Goal: Use online tool/utility: Utilize a website feature to perform a specific function

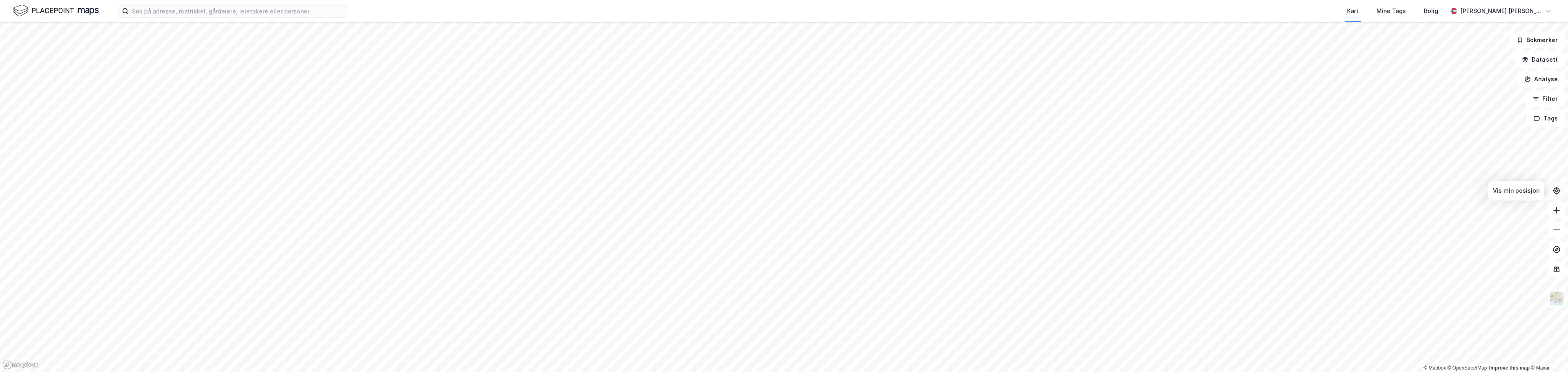
click at [645, 190] on icon at bounding box center [1556, 191] width 3 height 3
click at [645, 80] on button "Analyse" at bounding box center [1540, 79] width 47 height 17
click at [645, 96] on div "Tegn område" at bounding box center [1470, 96] width 71 height 7
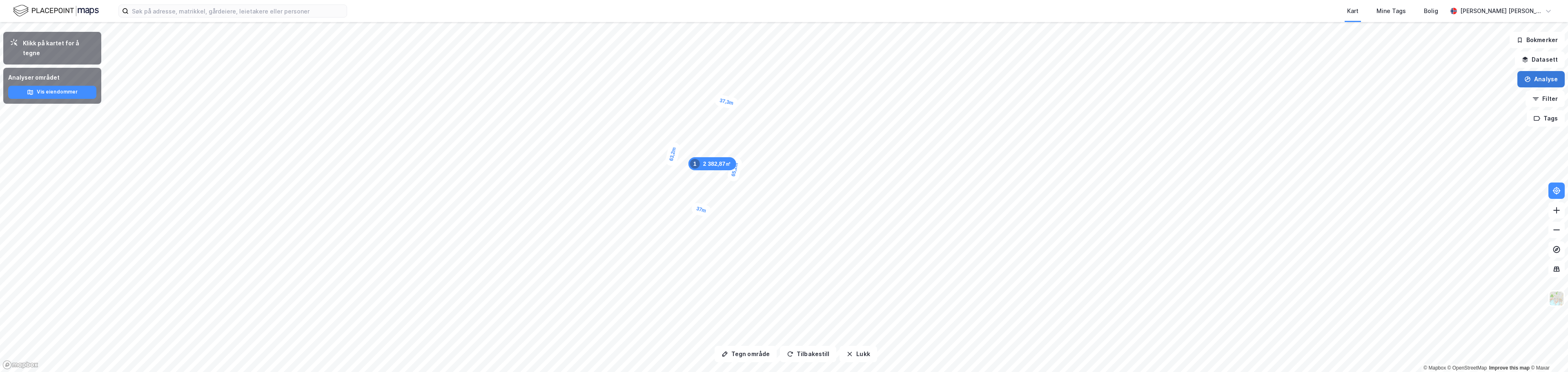
click at [645, 80] on button "Analyse" at bounding box center [1540, 79] width 47 height 17
click at [645, 99] on div "Tegn område" at bounding box center [1470, 96] width 71 height 7
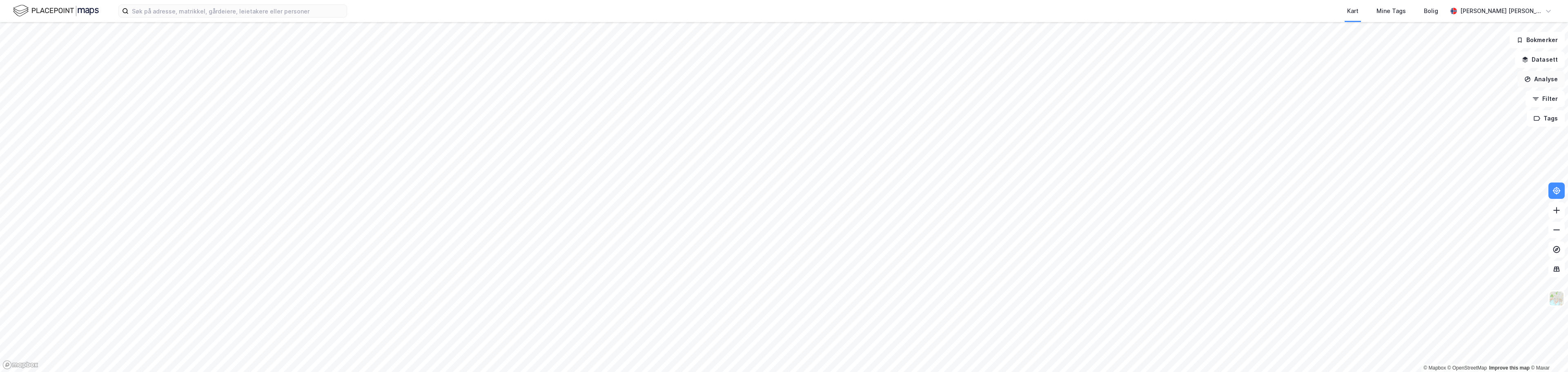
click at [645, 81] on button "Analyse" at bounding box center [1540, 79] width 47 height 17
click at [645, 96] on div "Tegn område" at bounding box center [1470, 96] width 71 height 7
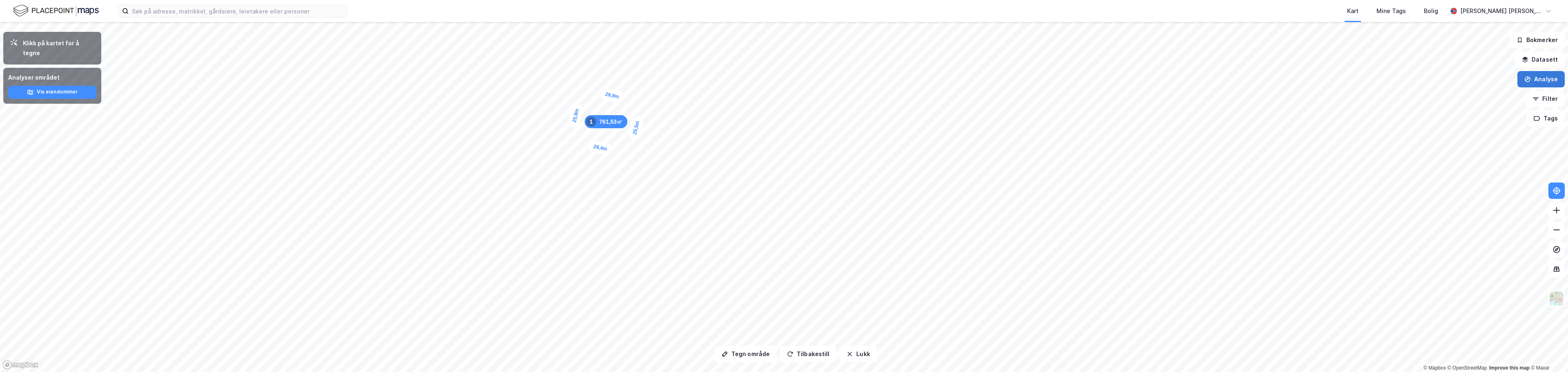
click at [645, 79] on button "Analyse" at bounding box center [1540, 79] width 47 height 17
click at [645, 99] on div "Tegn område" at bounding box center [1470, 96] width 71 height 7
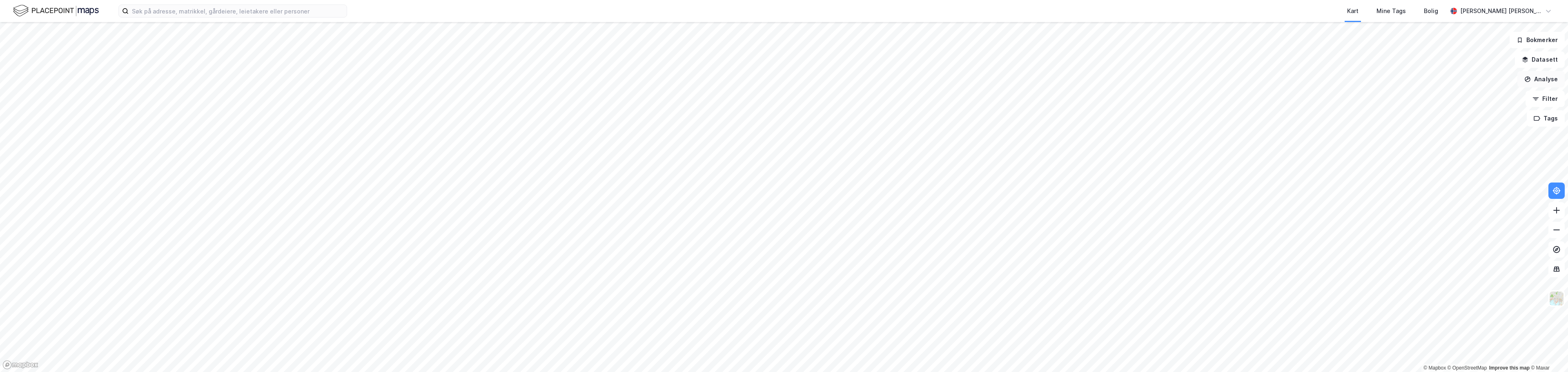
click at [645, 76] on button "Analyse" at bounding box center [1540, 79] width 47 height 17
click at [645, 96] on div "Tegn område" at bounding box center [1470, 96] width 71 height 7
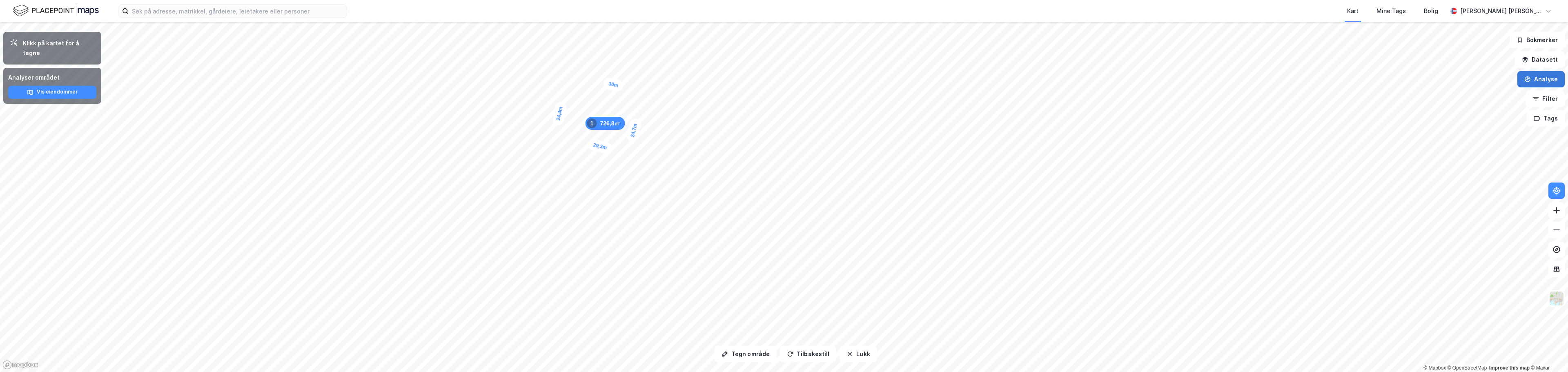
click at [645, 80] on button "Analyse" at bounding box center [1540, 79] width 47 height 17
click at [645, 99] on div "Tegn område" at bounding box center [1470, 96] width 71 height 7
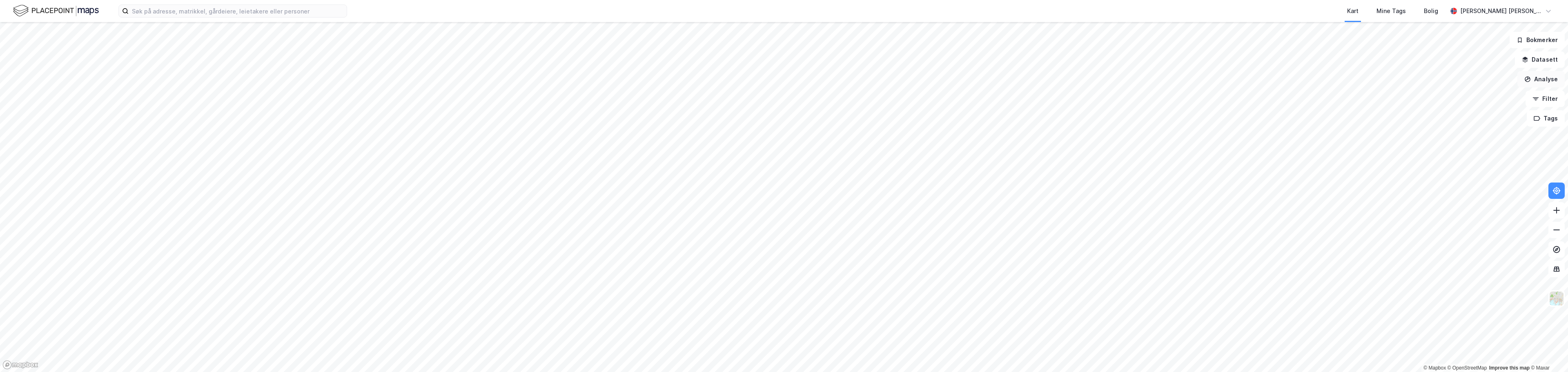
click at [645, 80] on button "Analyse" at bounding box center [1540, 79] width 47 height 17
click at [645, 94] on div "Tegn område" at bounding box center [1470, 96] width 71 height 7
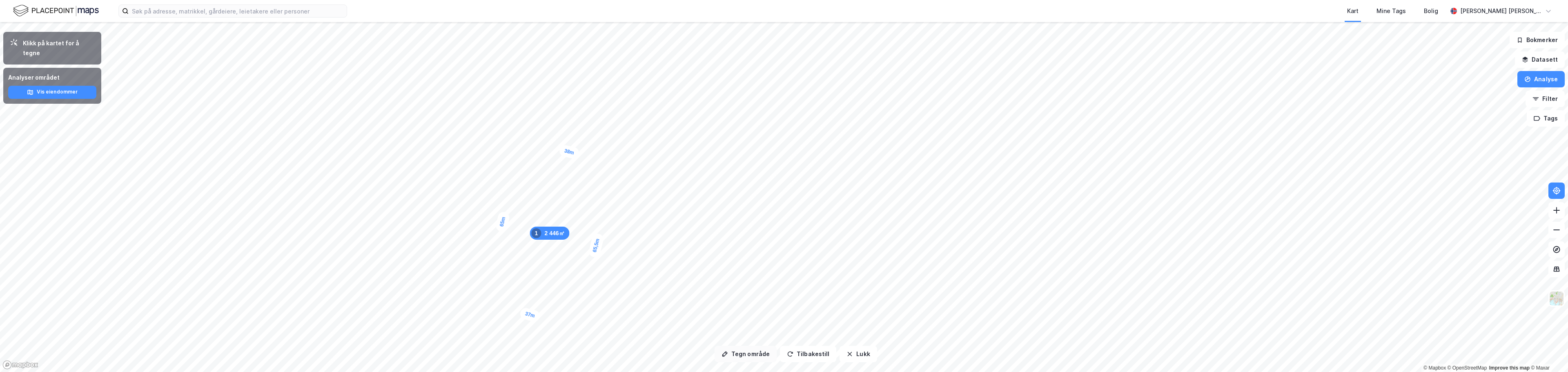
click at [645, 358] on button "Tegn område" at bounding box center [746, 354] width 62 height 17
click at [562, 147] on div "38m" at bounding box center [569, 152] width 22 height 16
click at [645, 83] on button "Analyse" at bounding box center [1540, 79] width 47 height 17
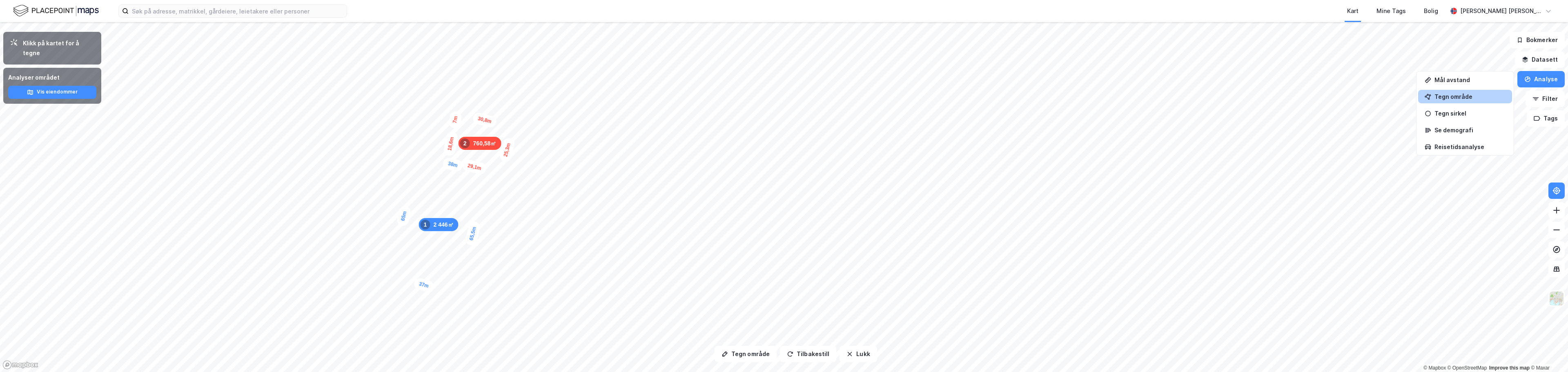
click at [645, 96] on div "Tegn område" at bounding box center [1470, 96] width 71 height 7
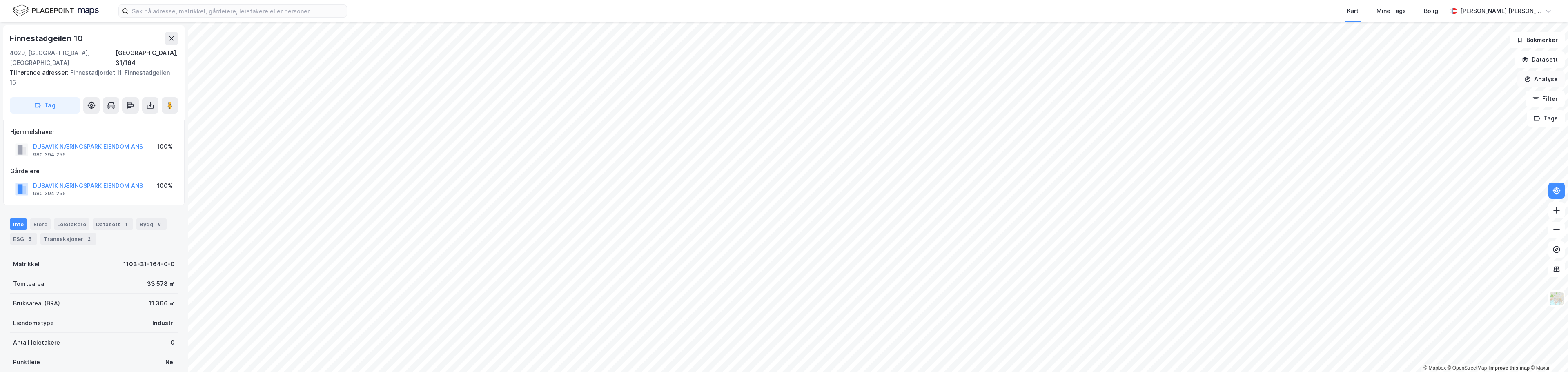
click at [645, 82] on button "Analyse" at bounding box center [1540, 79] width 47 height 17
click at [645, 97] on div "Tegn område" at bounding box center [1470, 96] width 71 height 7
